Goal: Check status

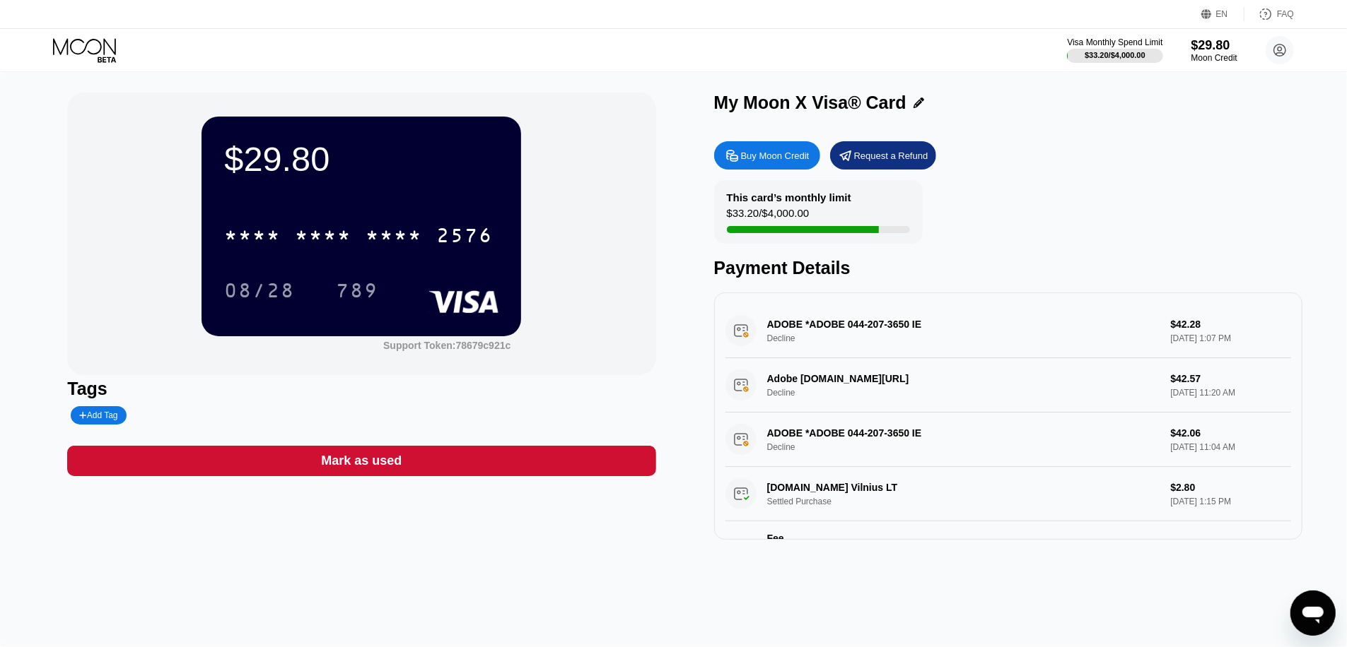
click at [544, 111] on div "$29.80 * * * * * * * * * * * * 2576 08/28 789 Support Token: 78679c921c" at bounding box center [361, 234] width 588 height 283
